Goal: Task Accomplishment & Management: Use online tool/utility

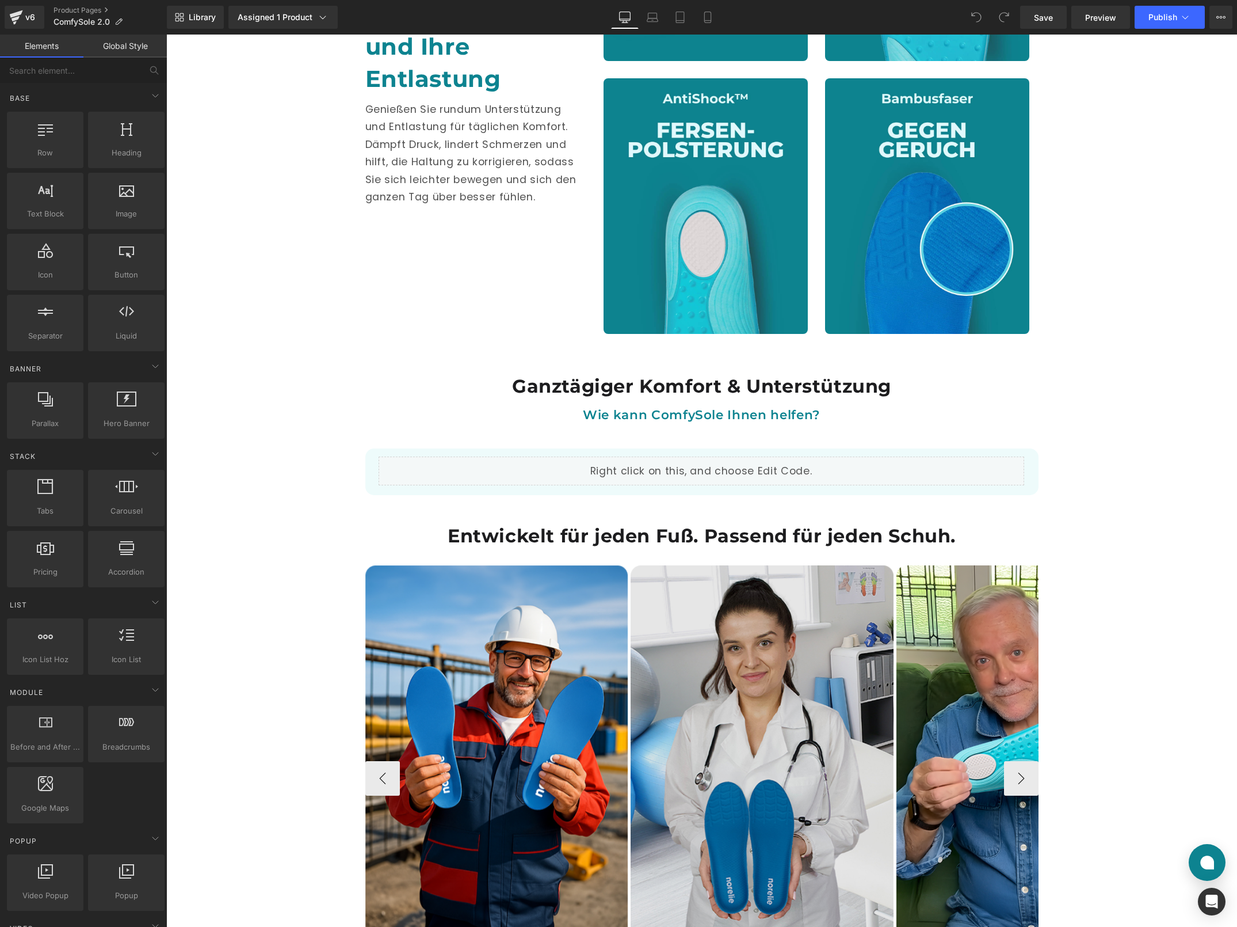
scroll to position [1335, 0]
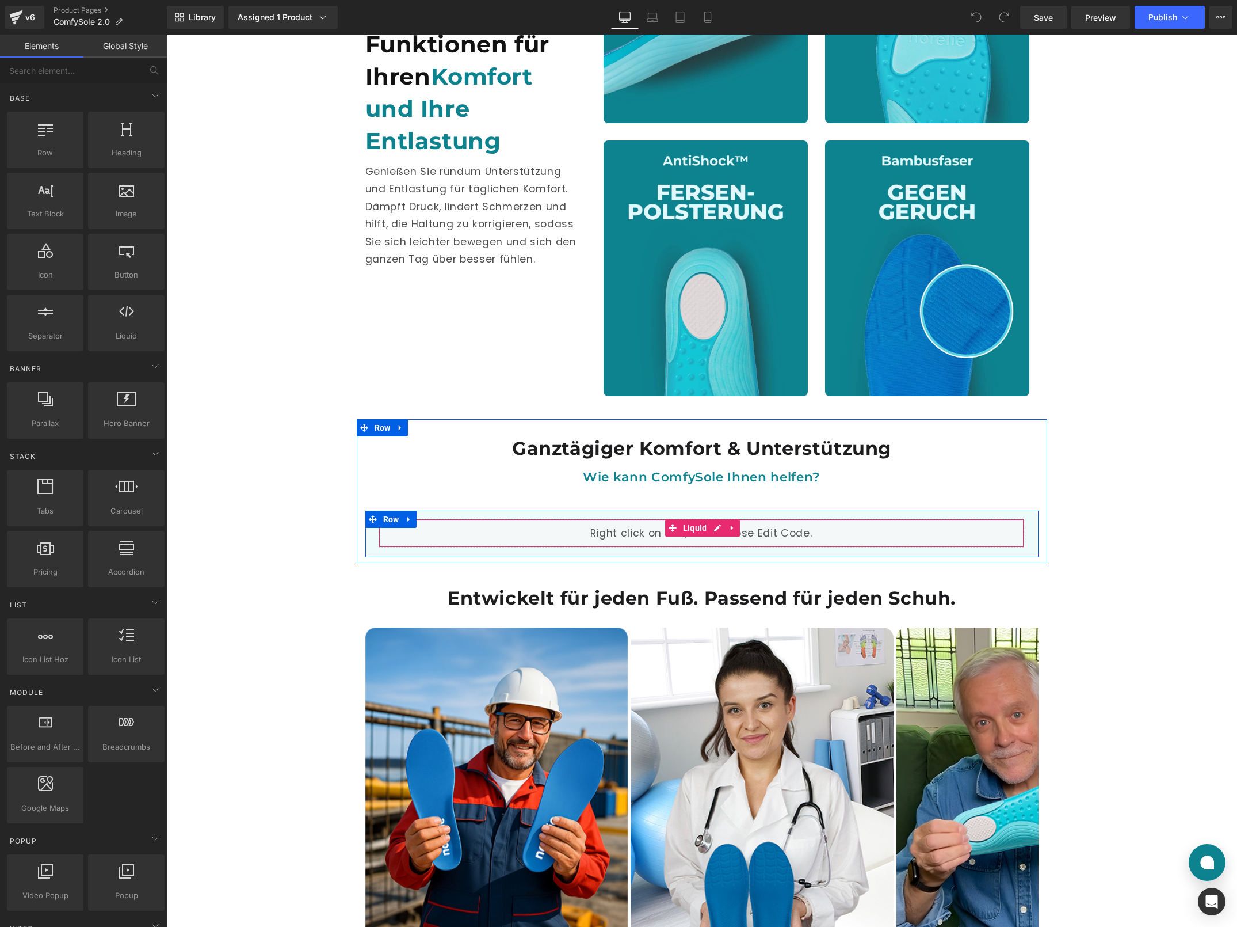
click at [551, 539] on div "Liquid" at bounding box center [702, 533] width 646 height 29
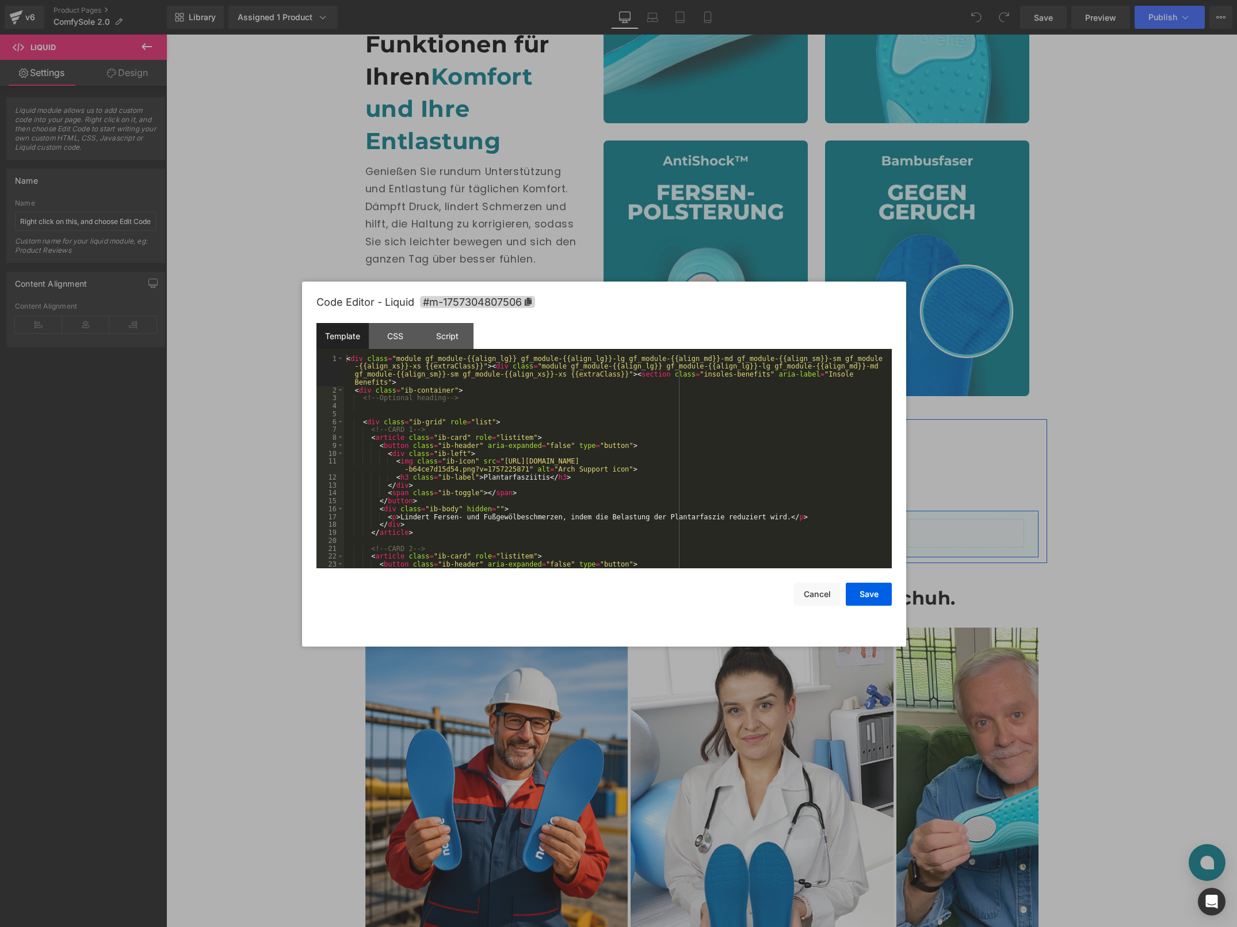
click at [713, 525] on div "Liquid" at bounding box center [702, 533] width 646 height 29
click at [394, 329] on div "CSS" at bounding box center [395, 336] width 52 height 26
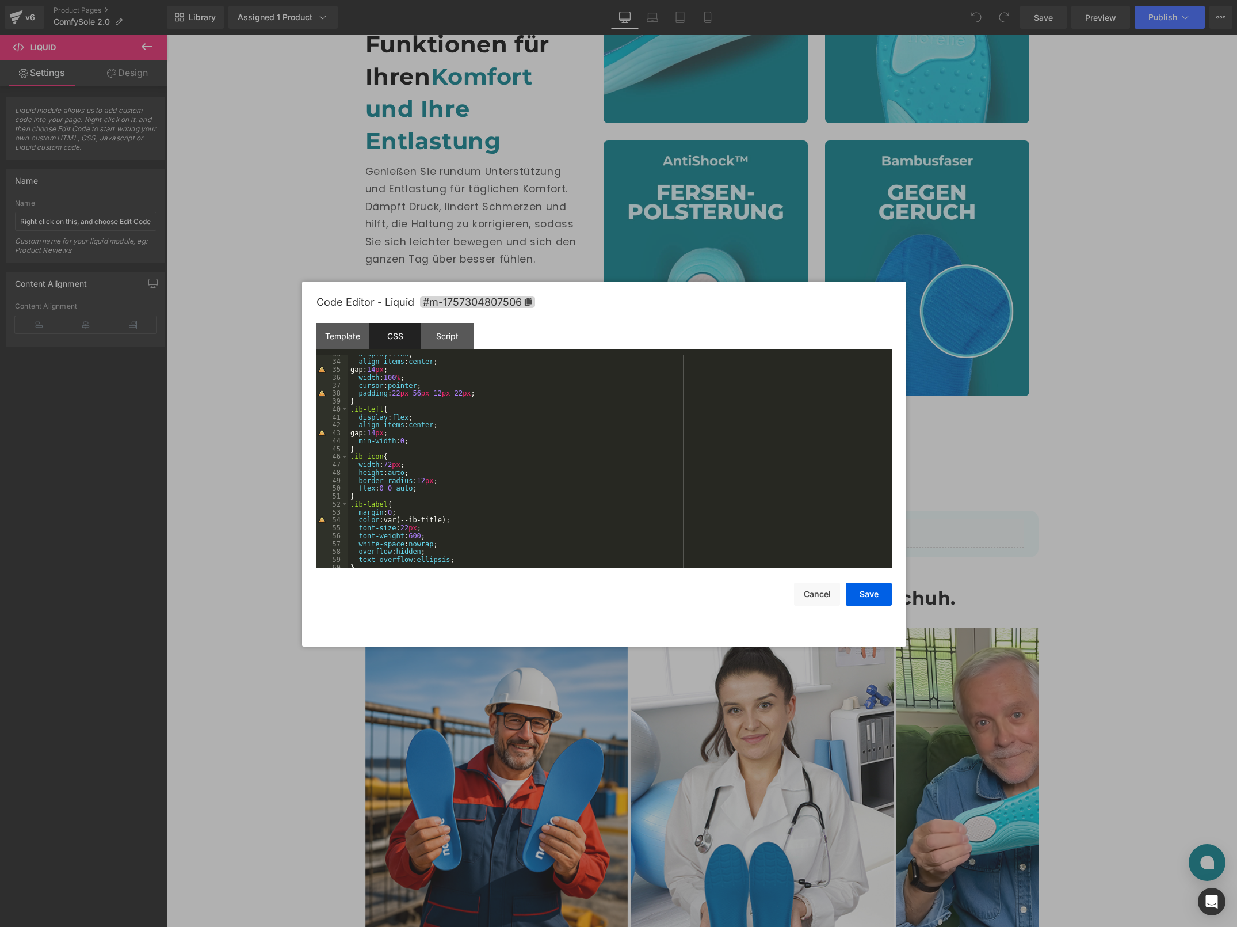
scroll to position [950, 0]
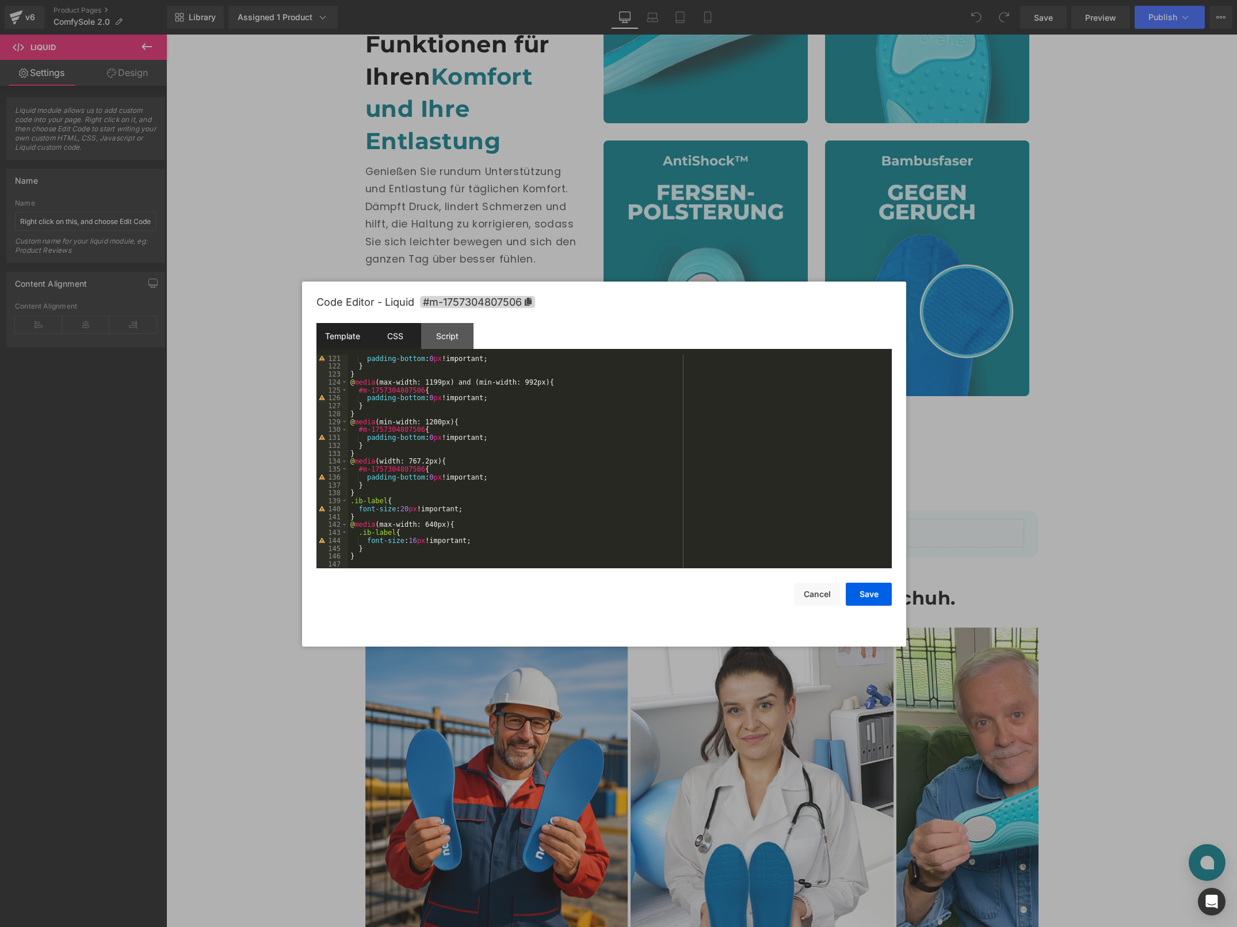
click at [343, 325] on div "Template" at bounding box center [343, 336] width 52 height 26
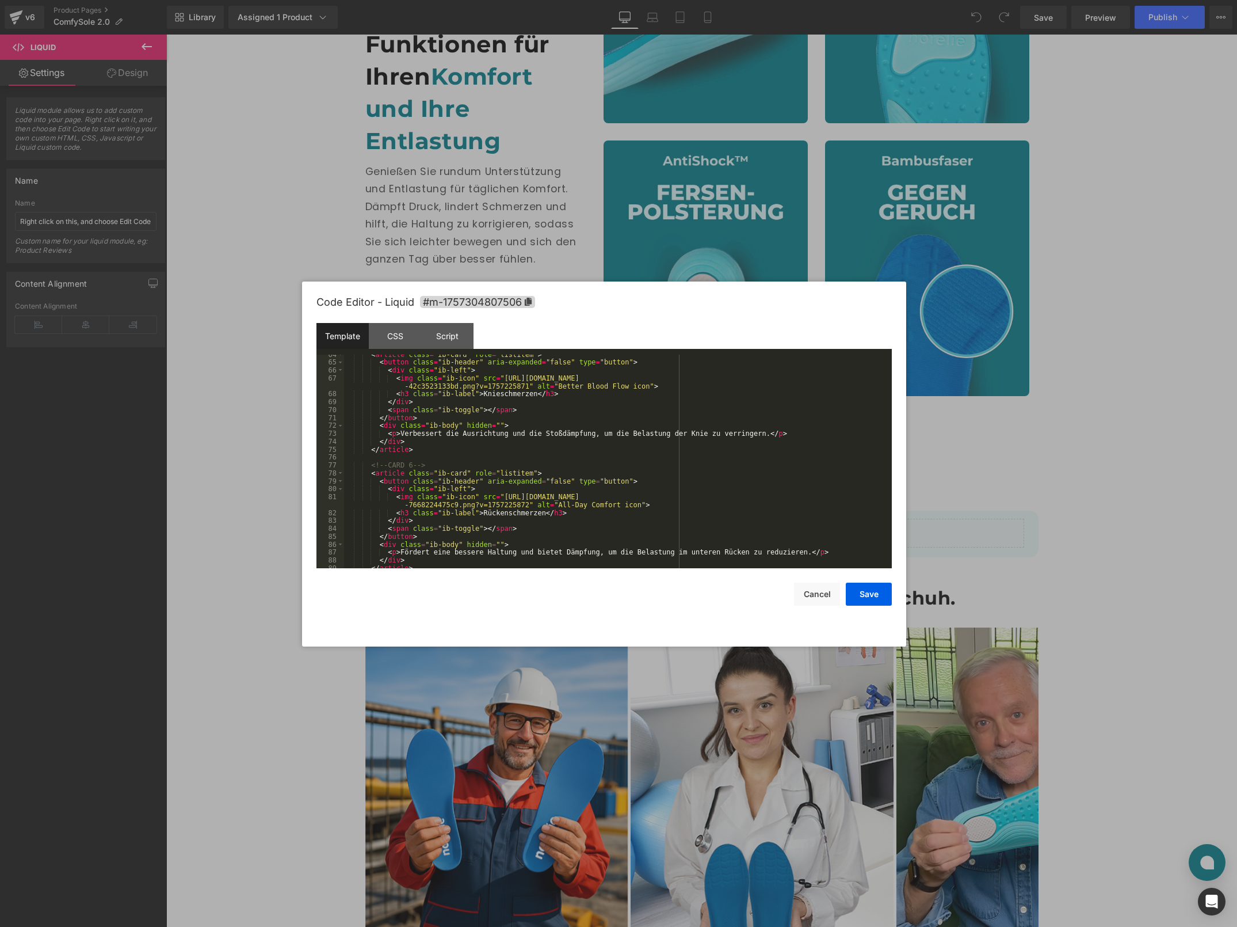
scroll to position [593, 0]
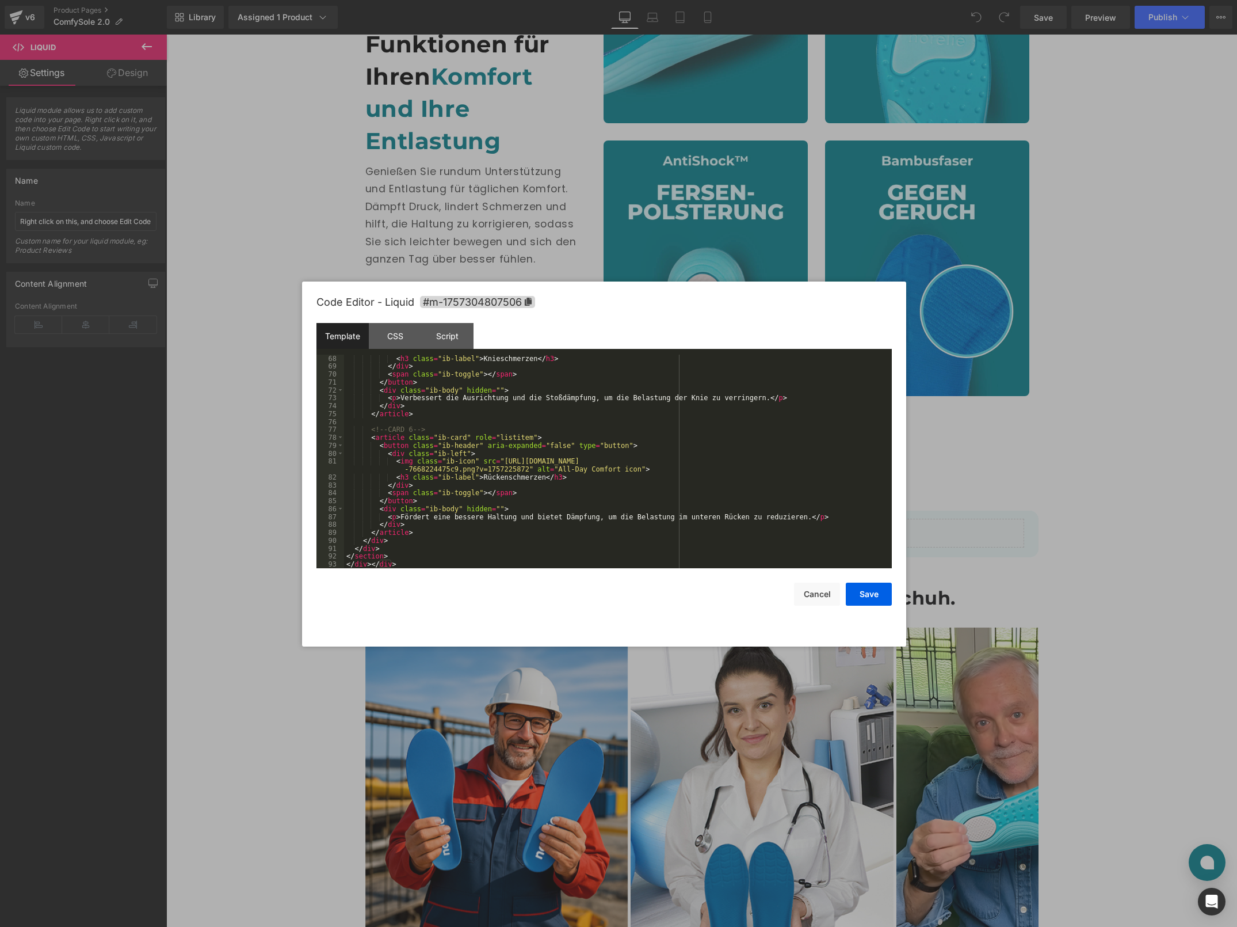
click at [563, 469] on div "< h3 class = "ib-label" > Knieschmerzen </ h3 > </ div > < span class = "ib-tog…" at bounding box center [616, 470] width 544 height 230
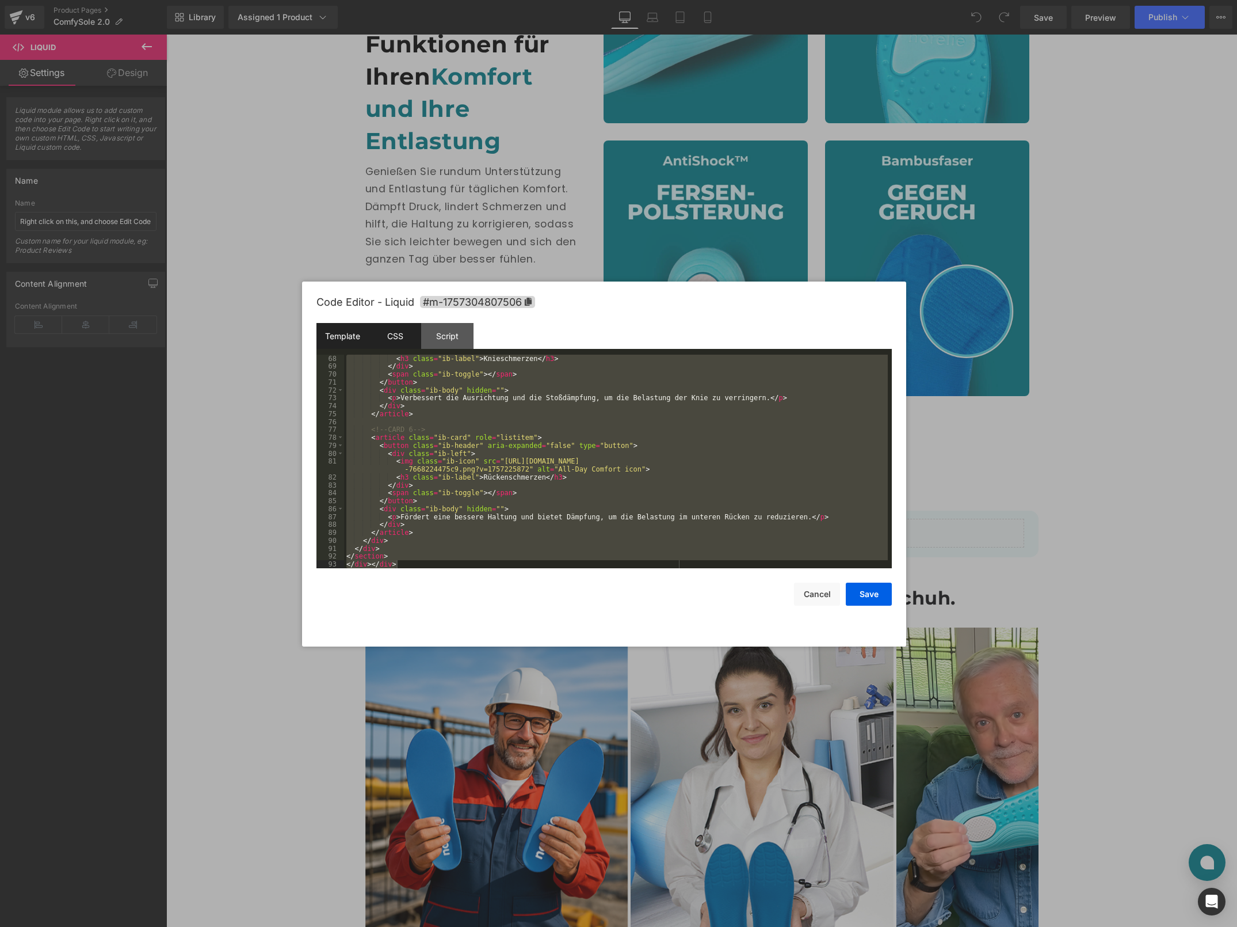
click at [391, 328] on div "CSS" at bounding box center [395, 336] width 52 height 26
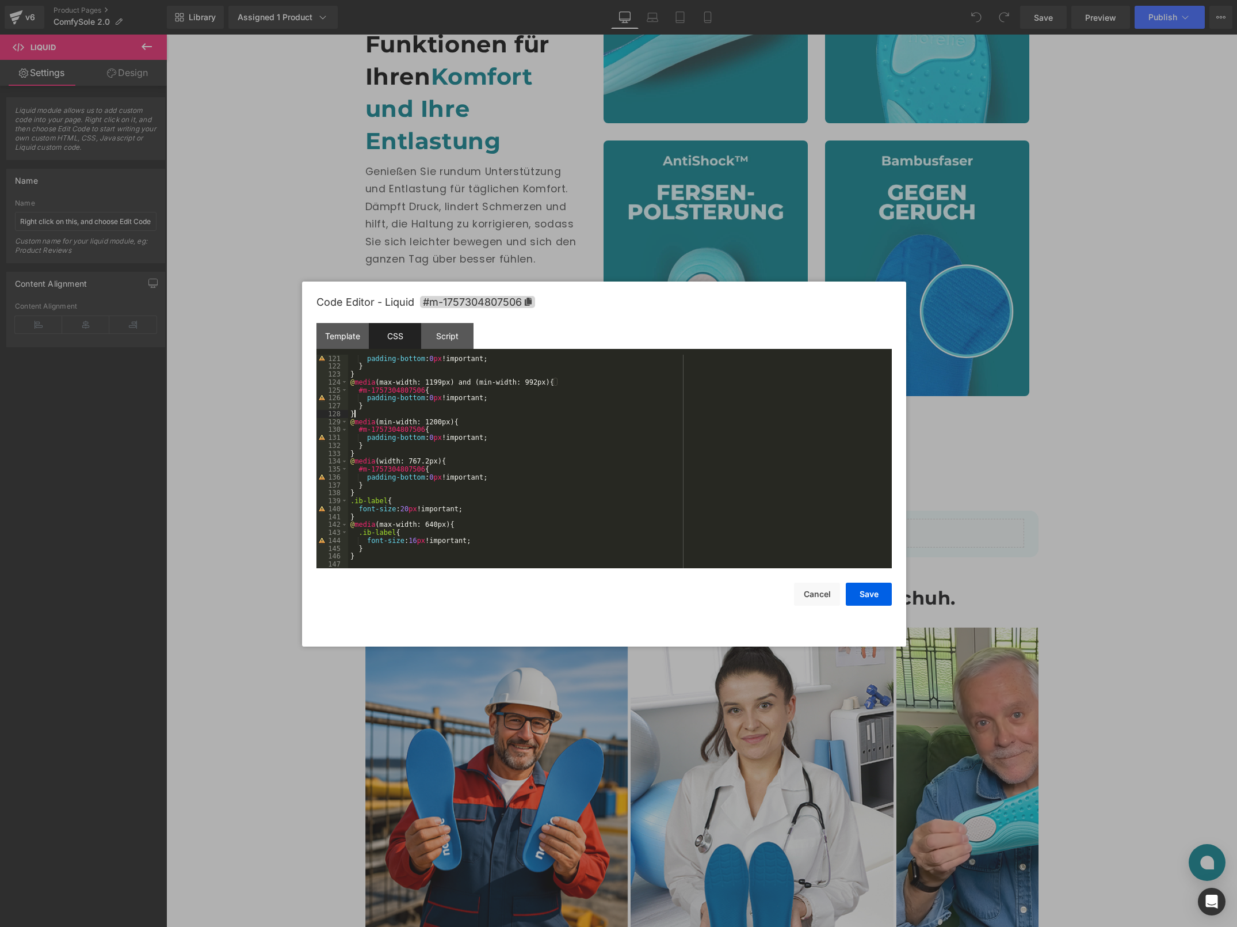
click at [537, 415] on div "padding-bottom : 0 px !important; } } @ media (max-width: 1199px) and (min-widt…" at bounding box center [618, 470] width 540 height 230
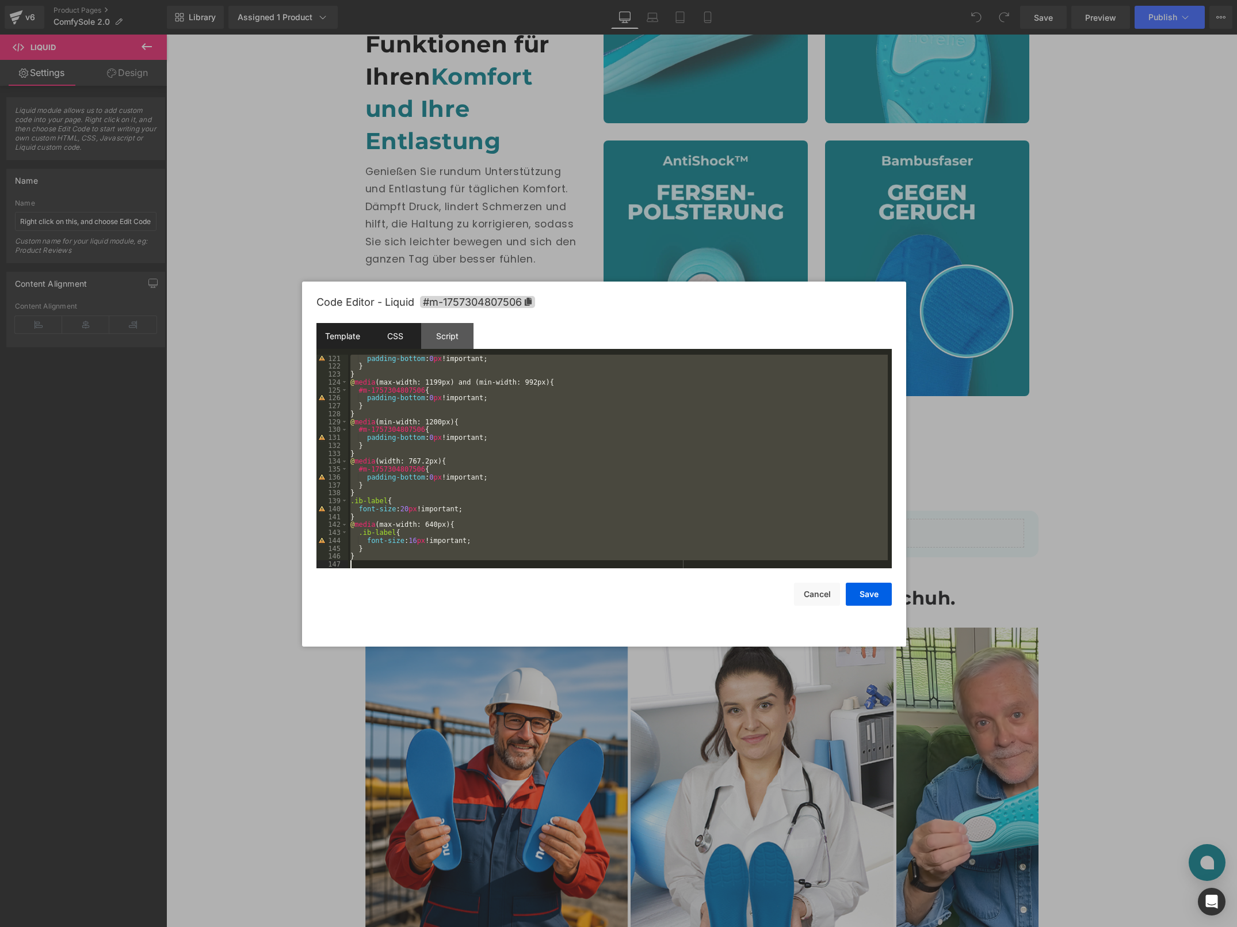
click at [332, 345] on div "Template" at bounding box center [343, 336] width 52 height 26
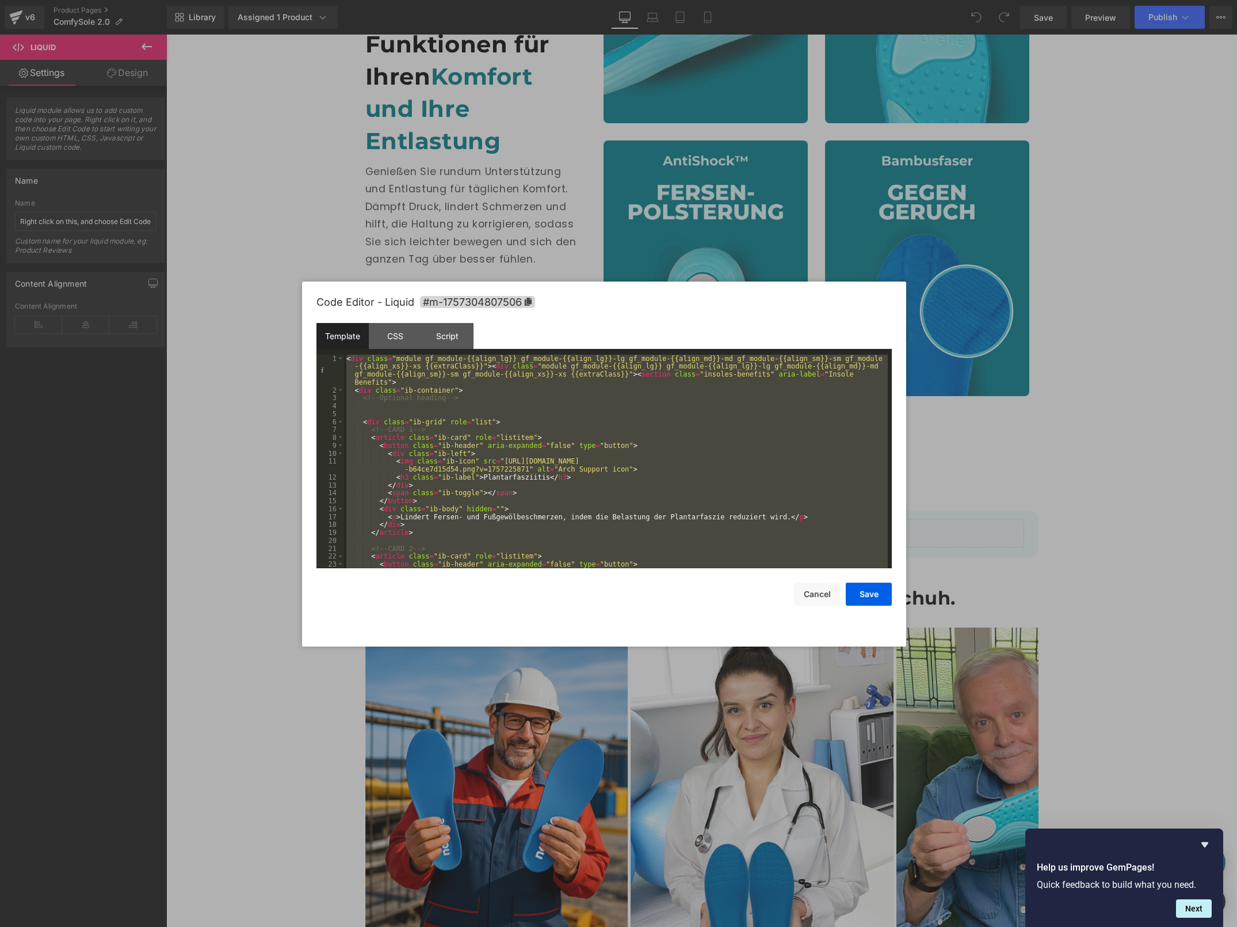
scroll to position [0, 0]
click at [524, 418] on div "< div class = "module gf_module-{{align_lg}} gf_module-{{align_lg}}-lg gf_modul…" at bounding box center [616, 481] width 544 height 253
drag, startPoint x: 809, startPoint y: 590, endPoint x: 805, endPoint y: 582, distance: 8.5
click at [810, 590] on button "Cancel" at bounding box center [817, 593] width 46 height 23
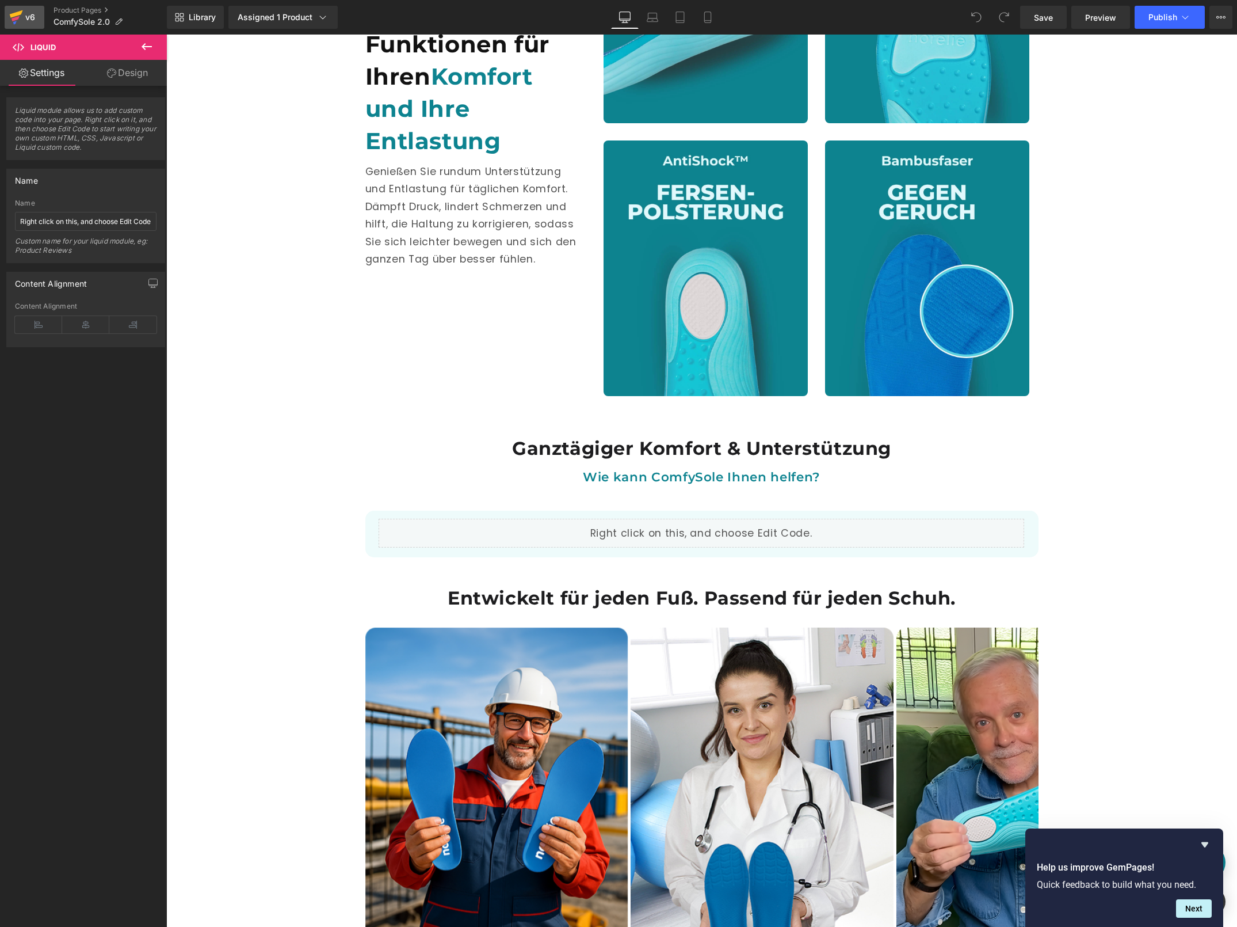
click at [25, 18] on div "v6" at bounding box center [30, 17] width 14 height 15
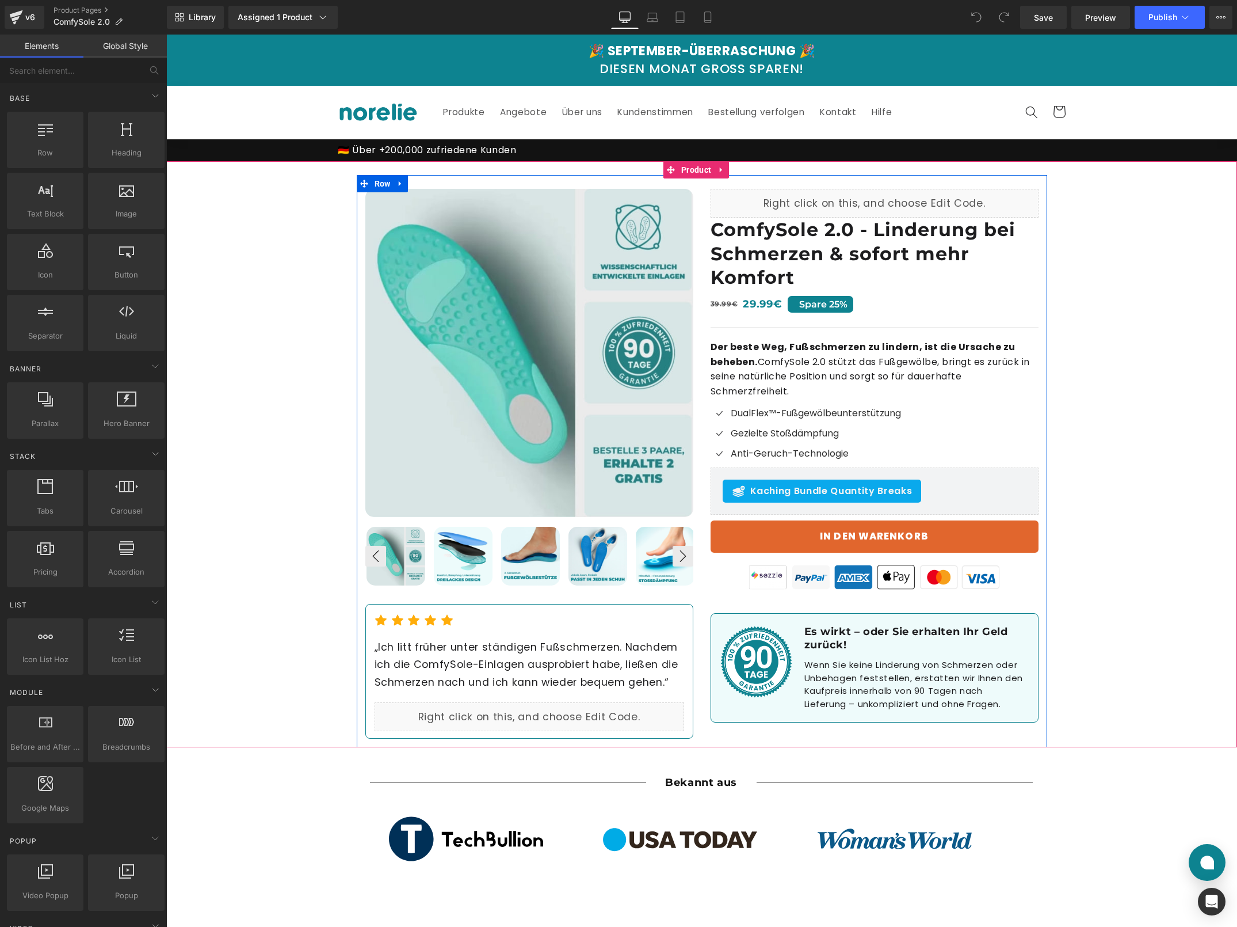
click at [771, 416] on span "DualFlex™-Fußgewölbeunterstützung" at bounding box center [816, 412] width 170 height 13
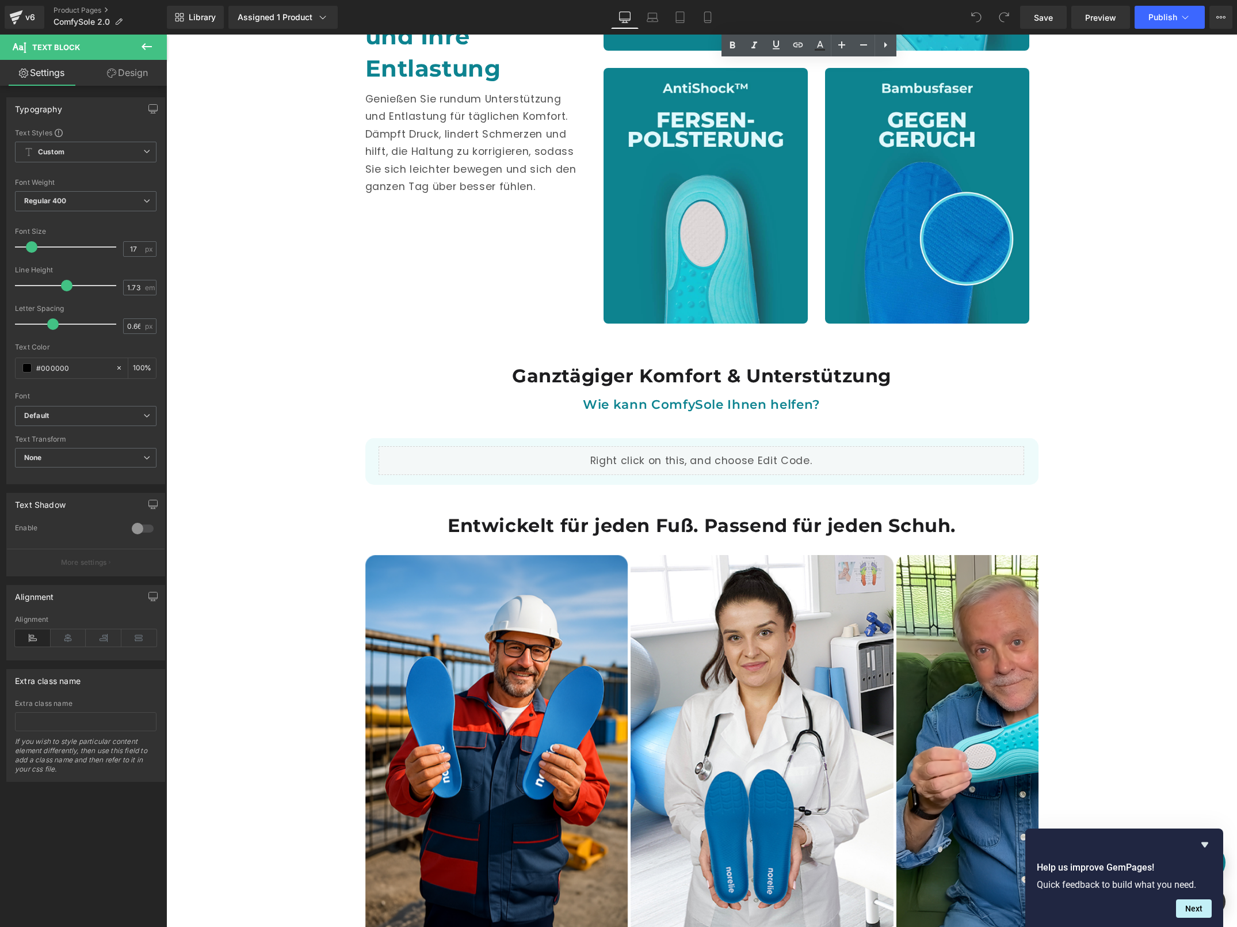
scroll to position [1427, 0]
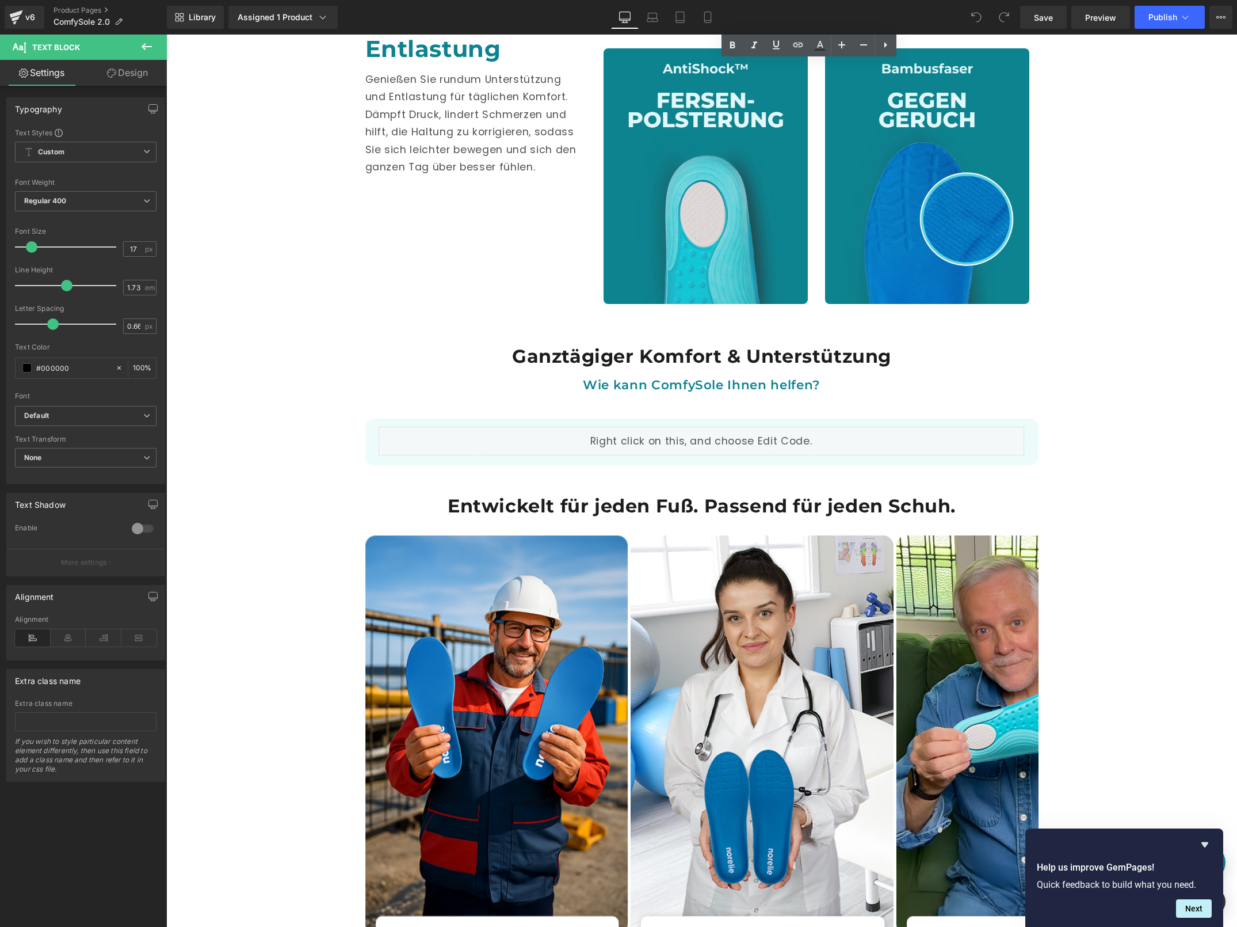
click at [738, 374] on div "Wie kann ComfySole Ihnen helfen? Text Block" at bounding box center [701, 384] width 673 height 21
